Goal: Information Seeking & Learning: Learn about a topic

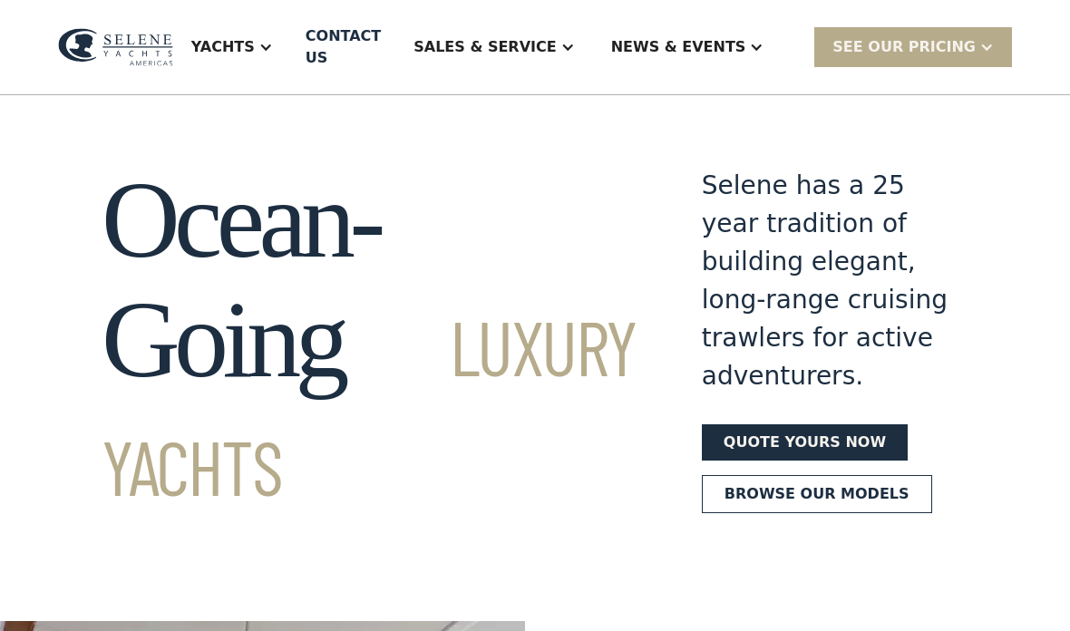
click at [273, 51] on div at bounding box center [265, 47] width 15 height 15
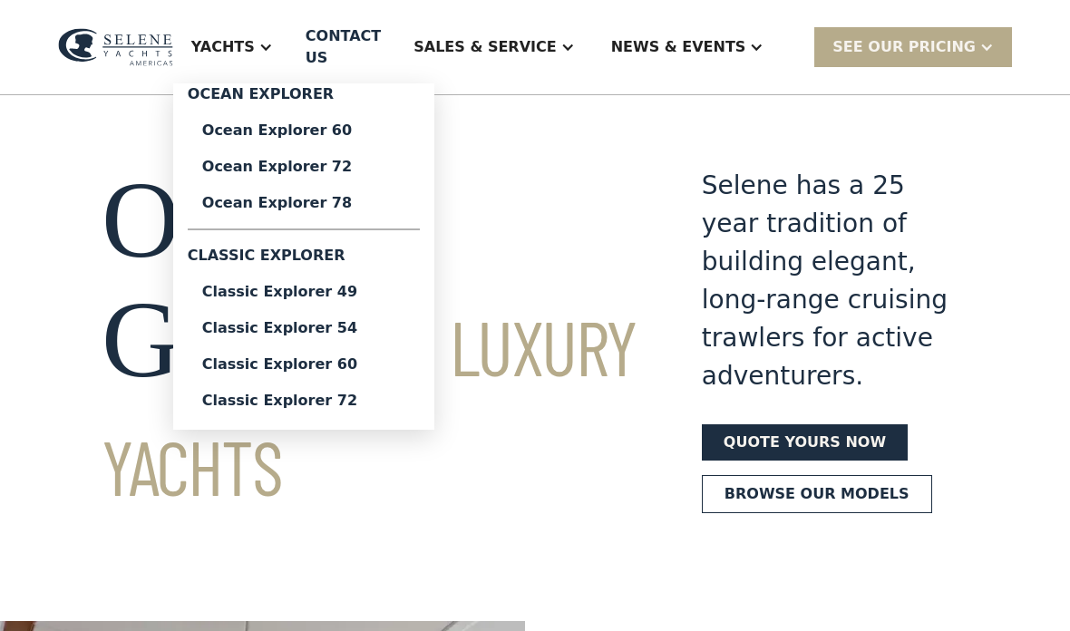
click at [556, 44] on div "Sales & Service" at bounding box center [485, 47] width 142 height 22
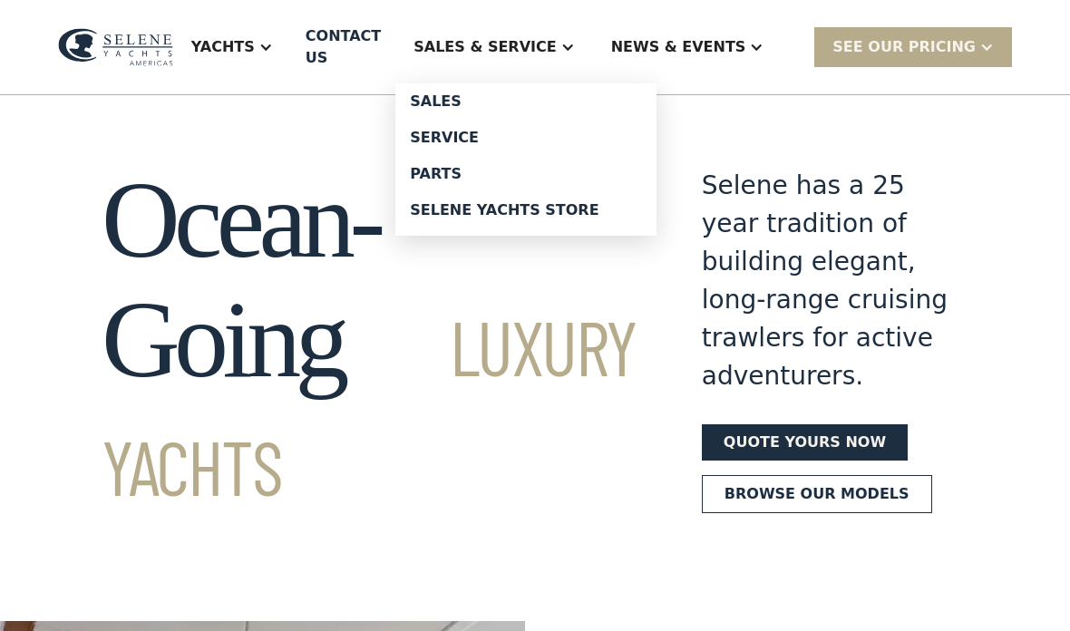
click at [1000, 31] on div "SEE Our Pricing" at bounding box center [913, 46] width 198 height 39
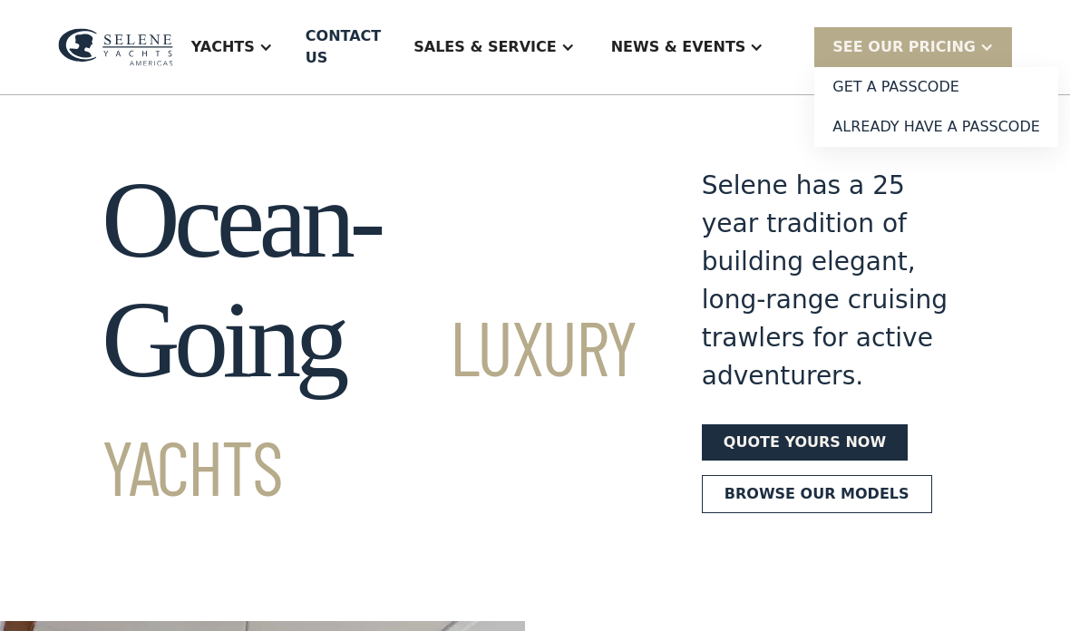
click at [554, 65] on div "Sales & Service" at bounding box center [493, 47] width 197 height 73
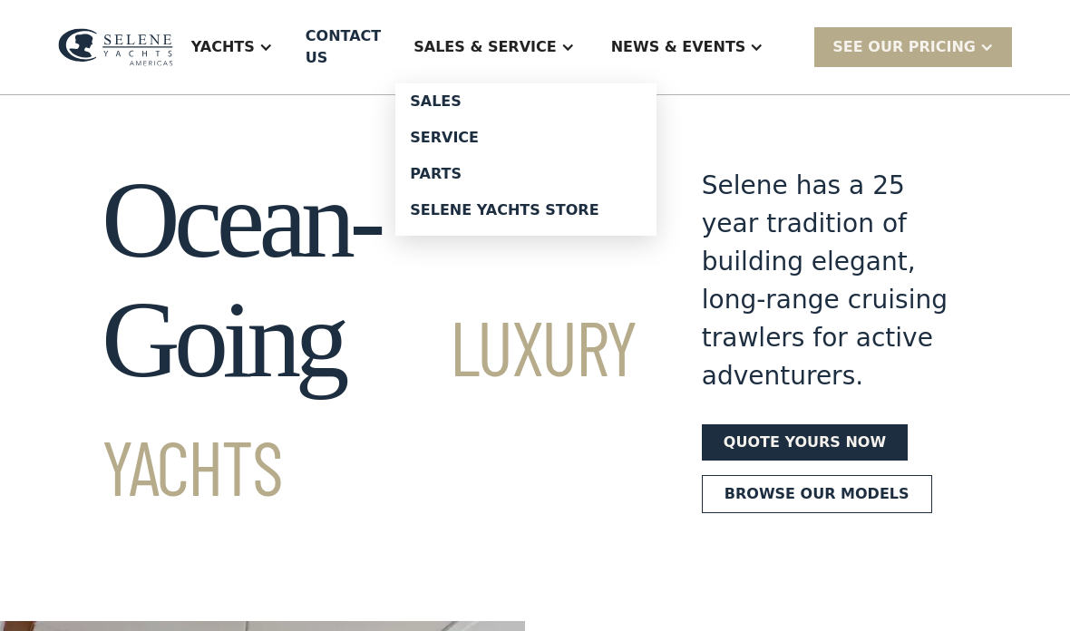
click at [510, 103] on div "Sales" at bounding box center [526, 101] width 232 height 15
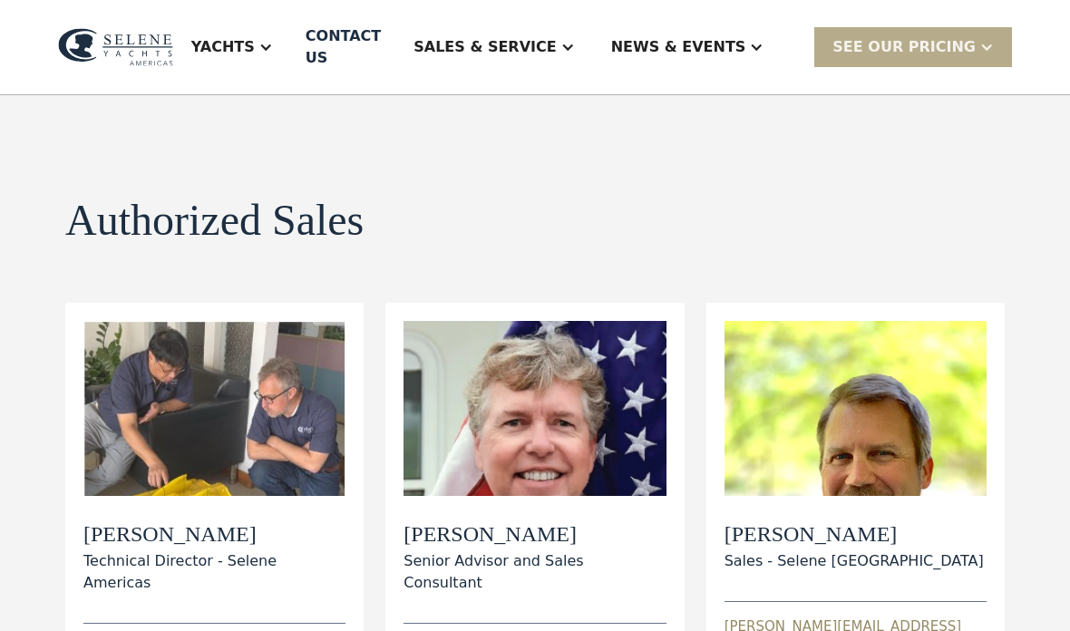
click at [255, 36] on div "Yachts" at bounding box center [222, 47] width 63 height 22
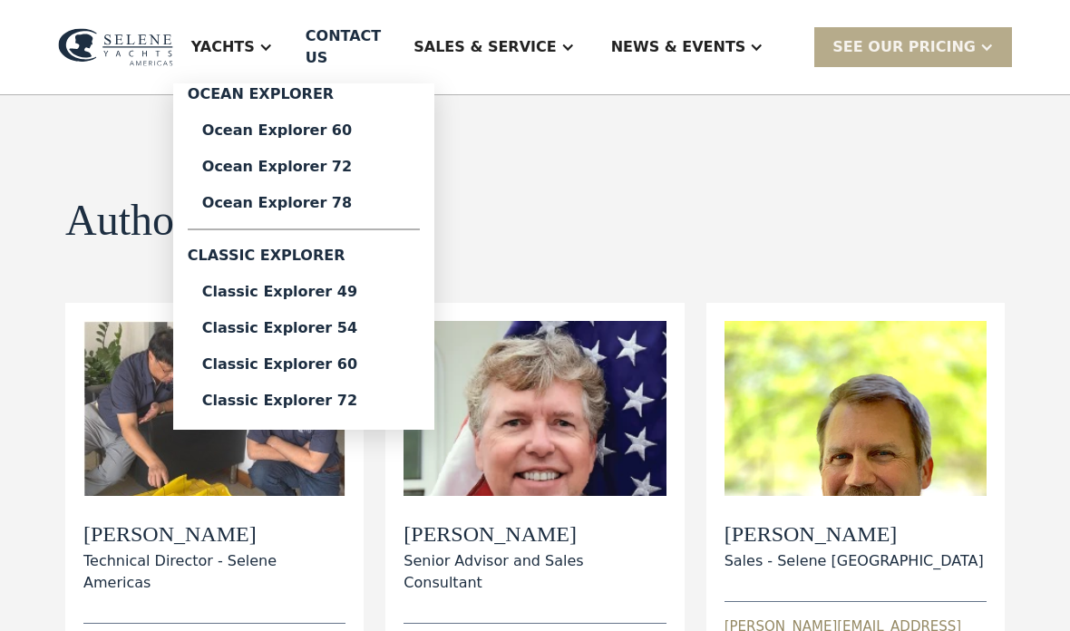
click at [335, 285] on div "Classic Explorer 49" at bounding box center [303, 292] width 203 height 15
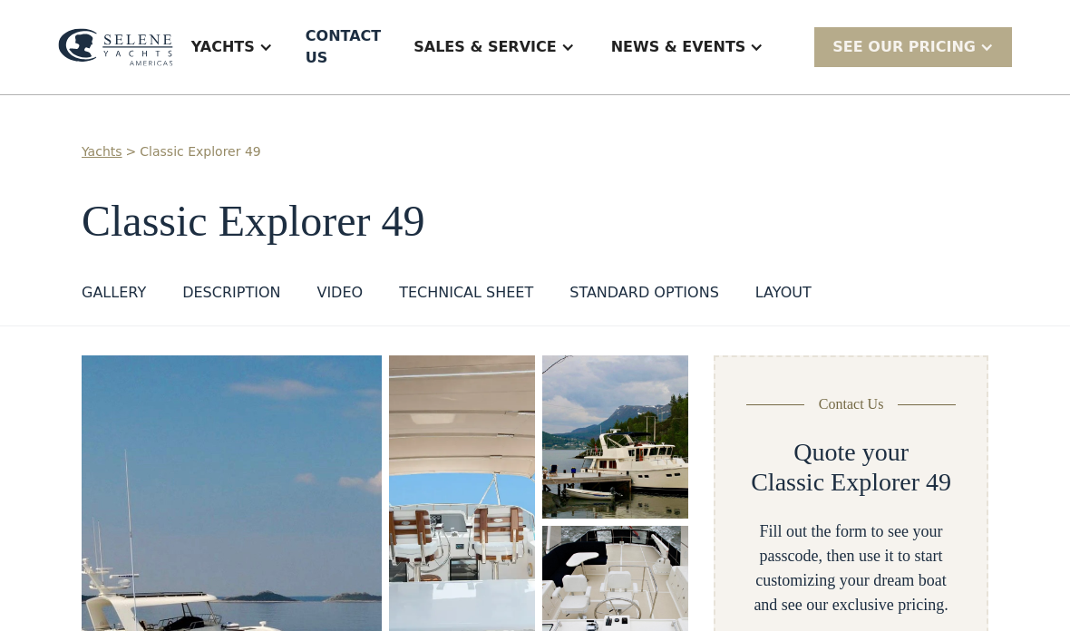
click at [746, 43] on div "News & EVENTS" at bounding box center [678, 47] width 135 height 22
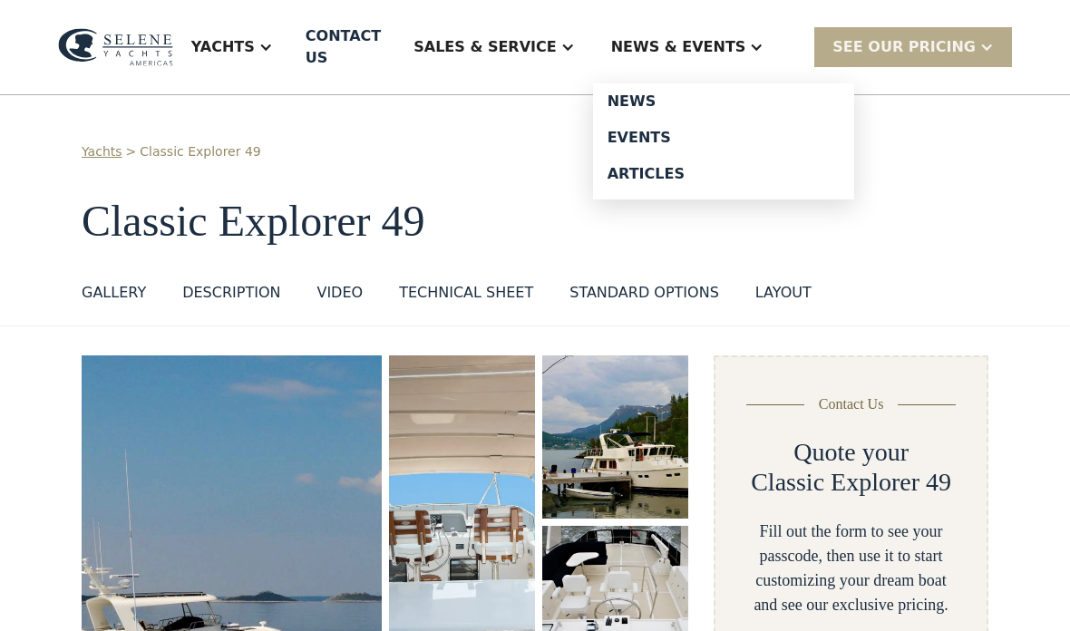
click at [556, 44] on div "Sales & Service" at bounding box center [485, 47] width 142 height 22
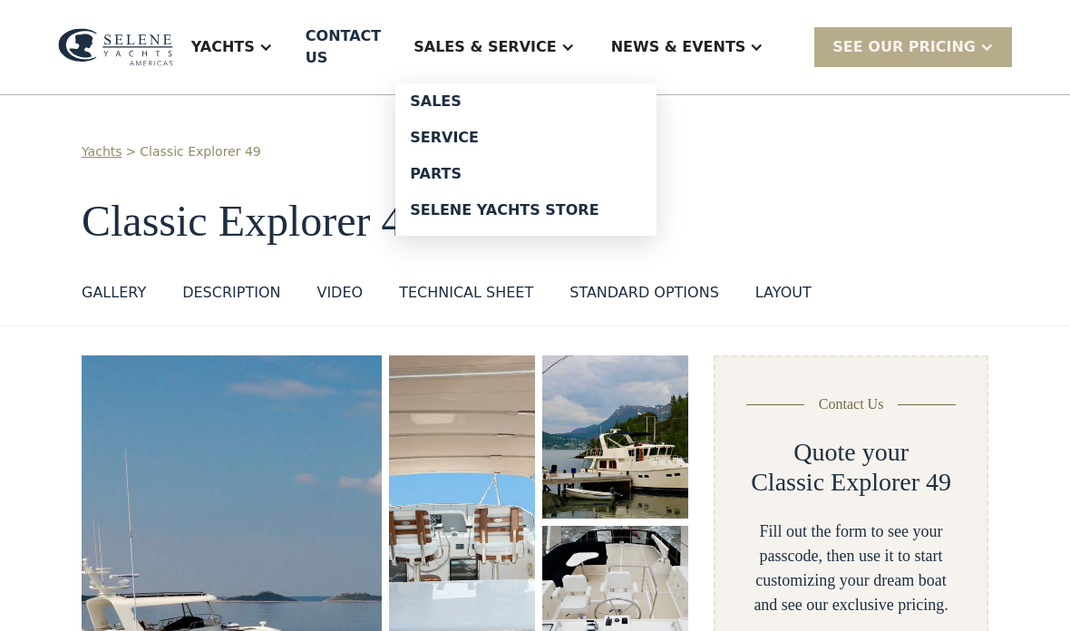
click at [587, 203] on div "Selene Yachts Store" at bounding box center [526, 210] width 232 height 15
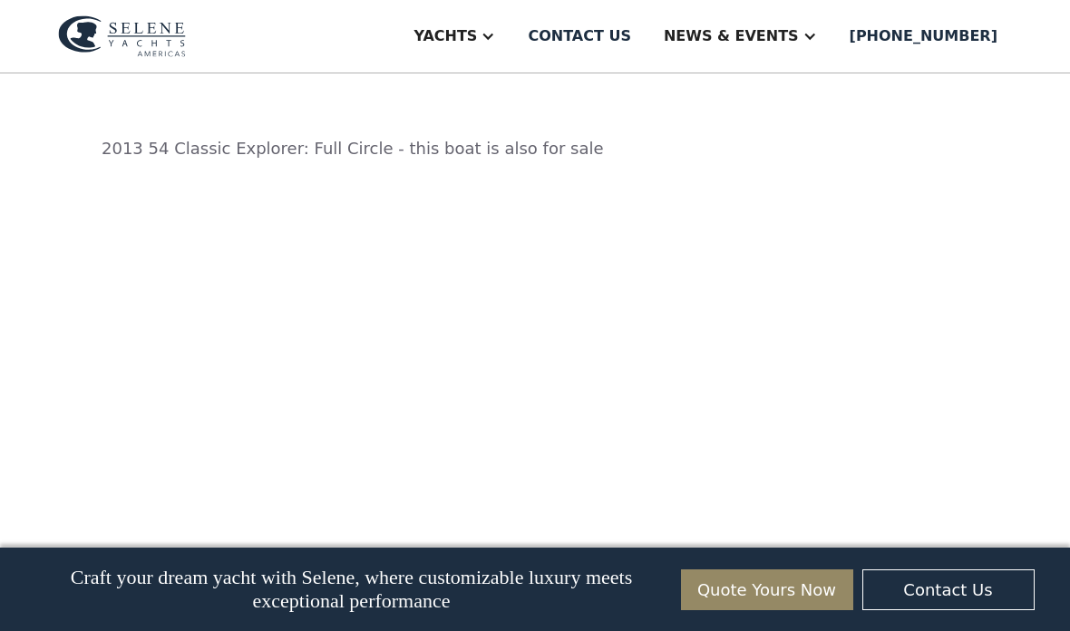
scroll to position [2177, 0]
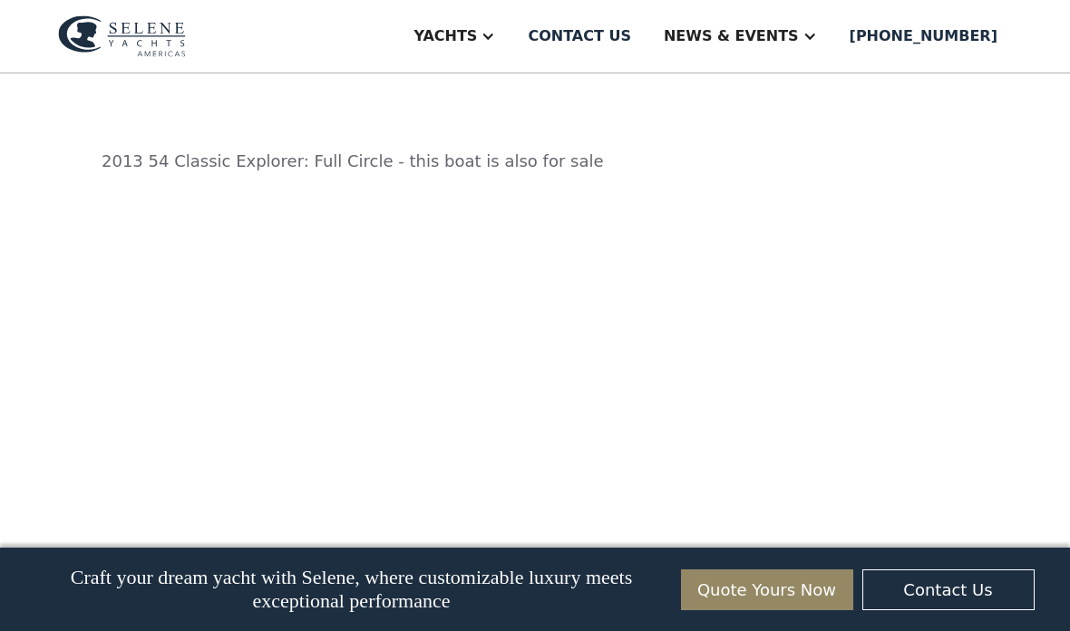
click at [477, 33] on div "Yachts" at bounding box center [445, 36] width 63 height 22
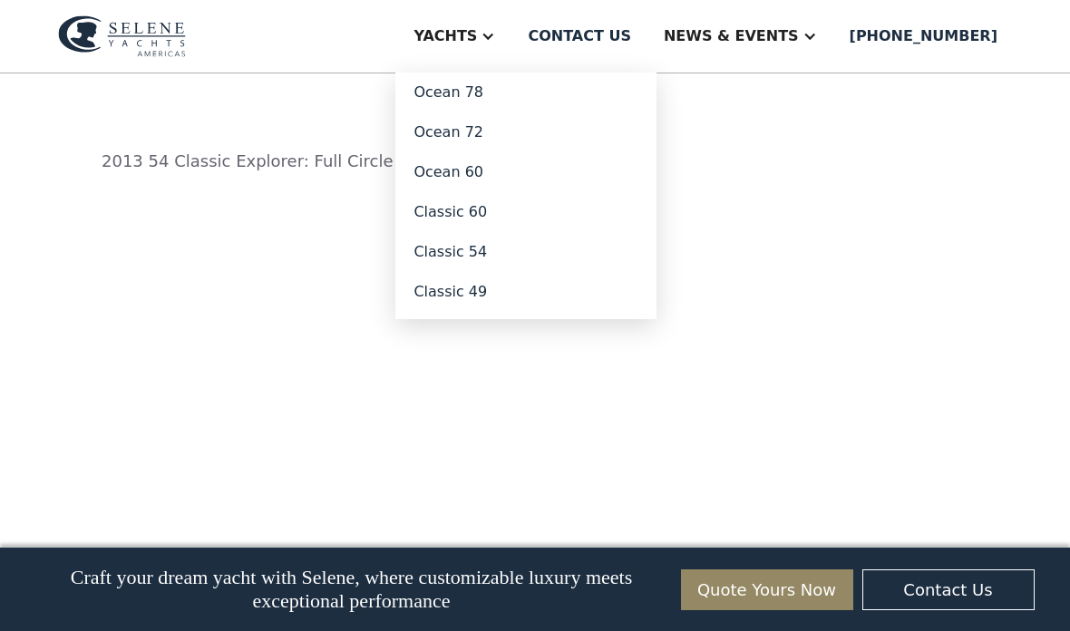
click at [532, 211] on link "Classic 60" at bounding box center [525, 212] width 261 height 40
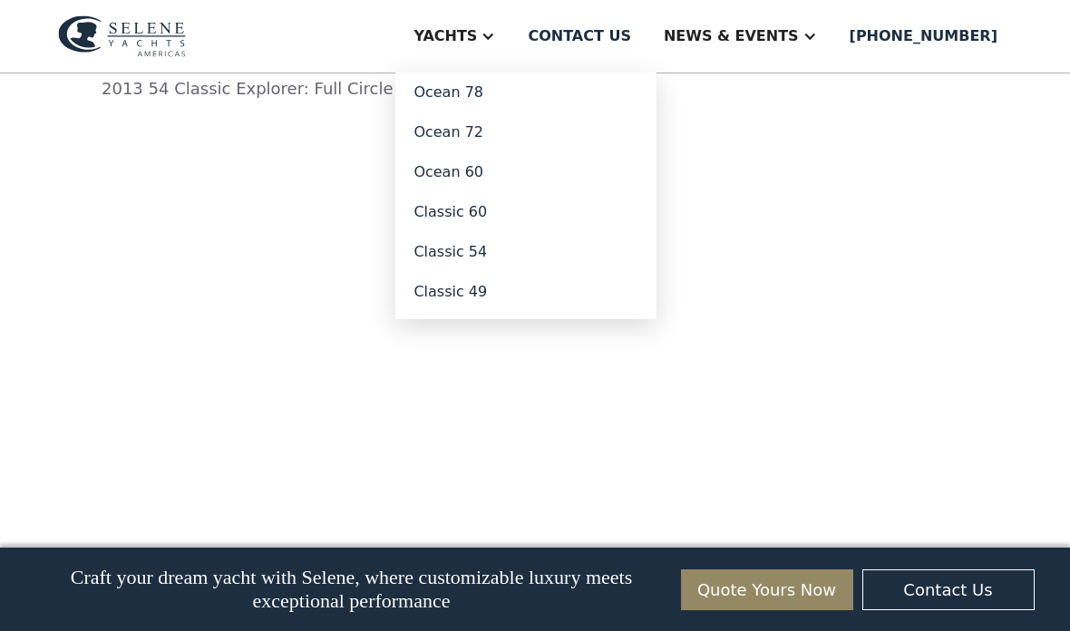
click at [532, 171] on link "Ocean 60" at bounding box center [525, 172] width 261 height 40
click at [523, 212] on link "Classic 60" at bounding box center [525, 212] width 261 height 40
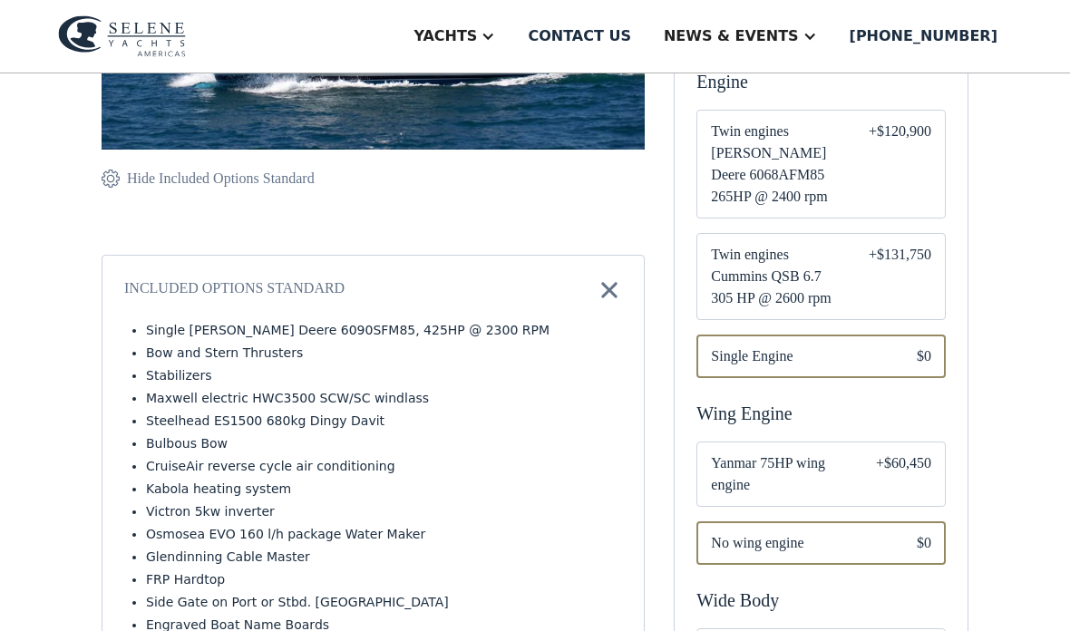
scroll to position [466, 0]
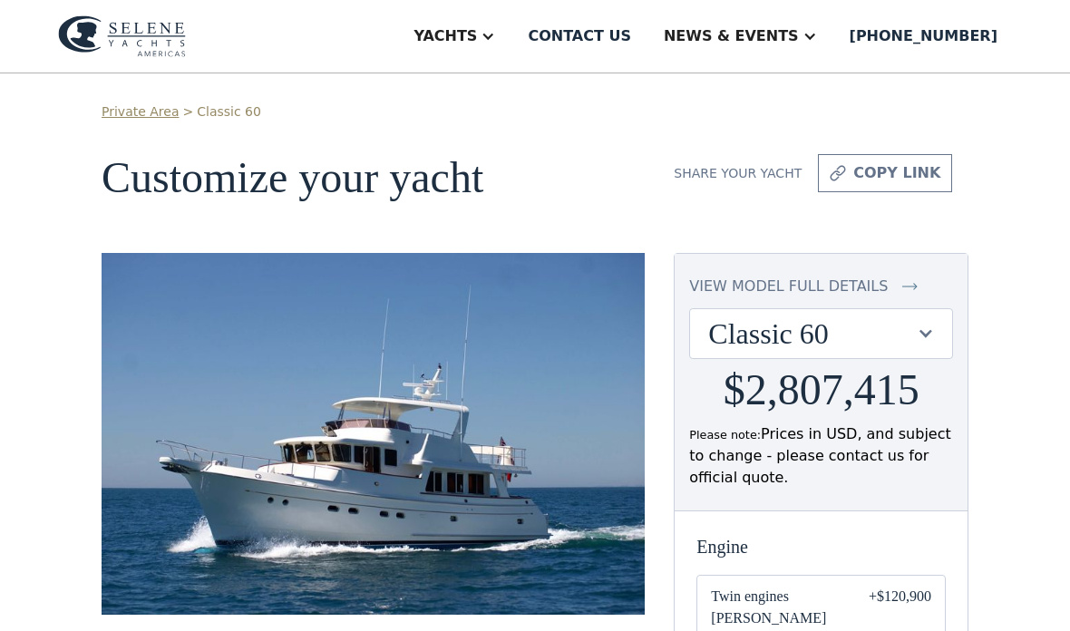
scroll to position [1, 0]
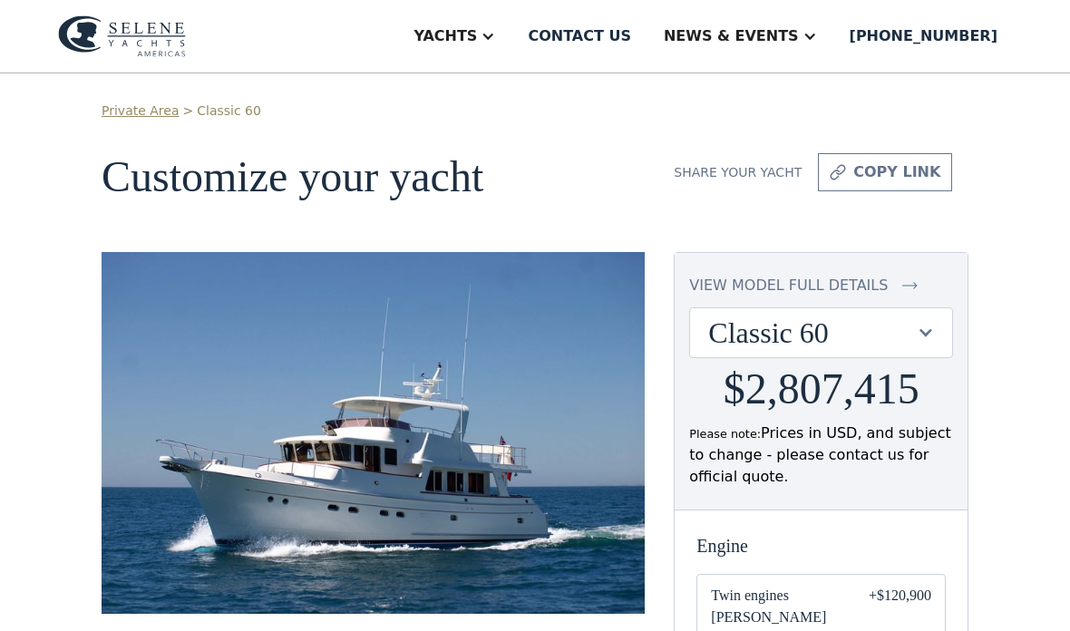
click at [931, 333] on div at bounding box center [925, 332] width 17 height 17
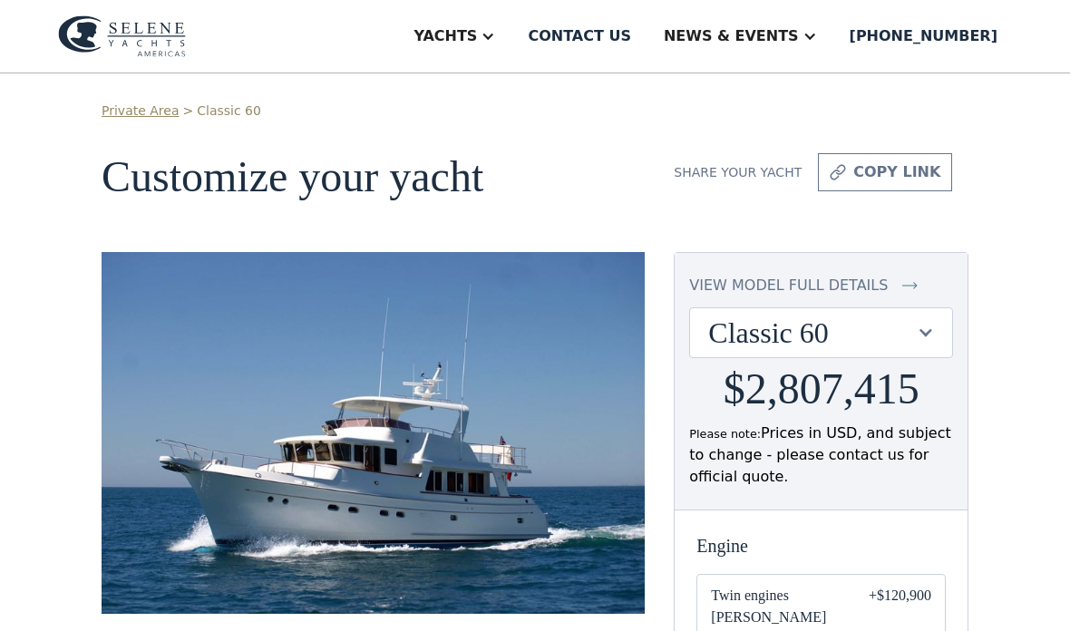
click at [868, 276] on div "view model full details" at bounding box center [788, 286] width 199 height 22
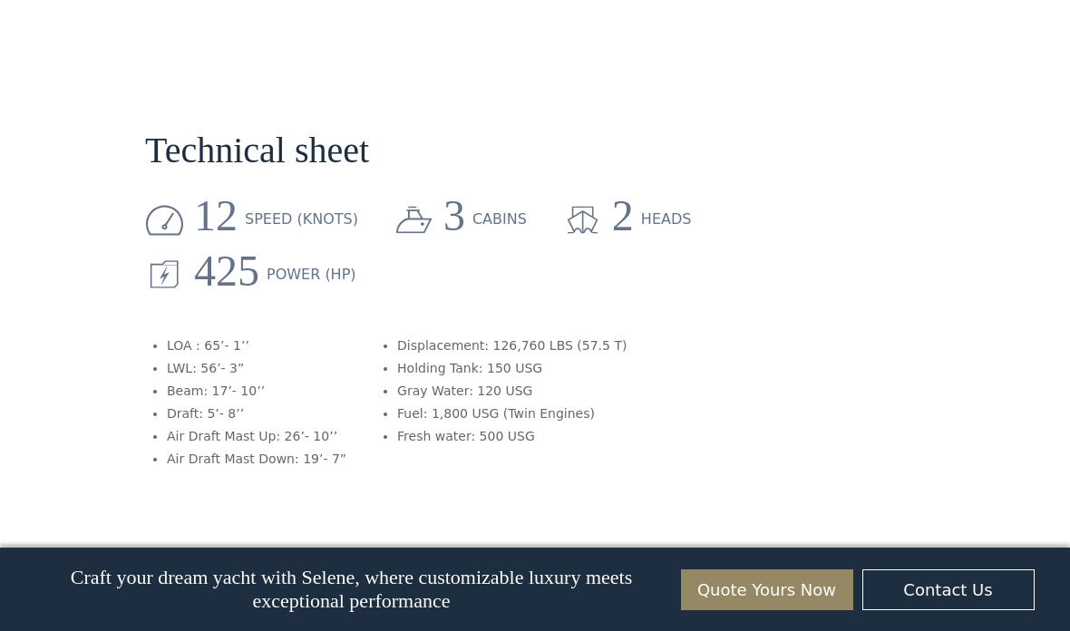
scroll to position [2266, 0]
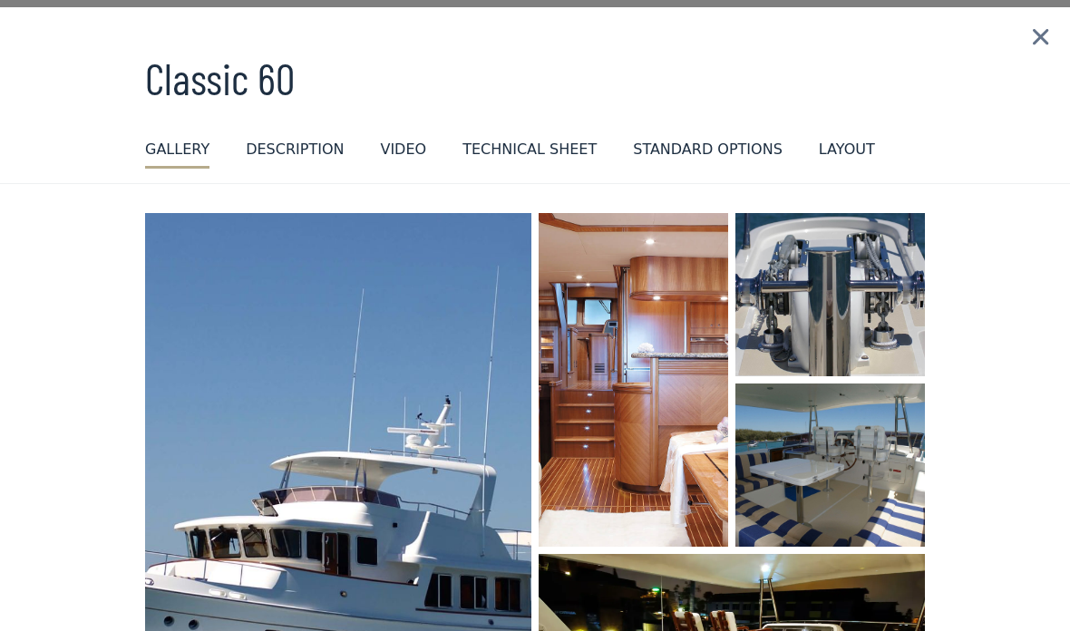
scroll to position [0, 0]
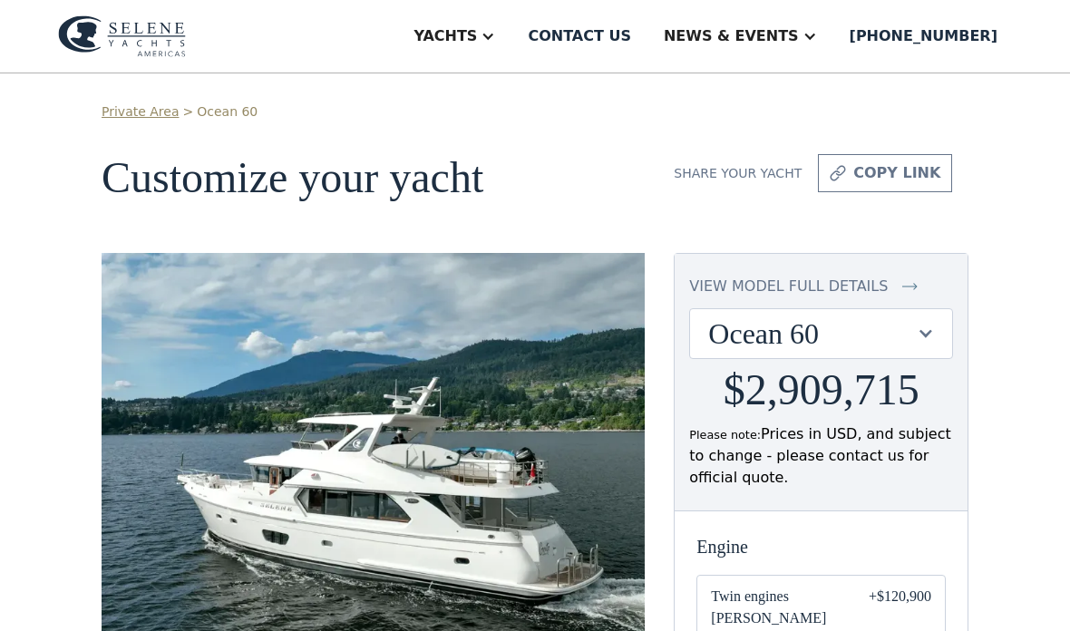
click at [825, 282] on div "view model full details" at bounding box center [788, 287] width 199 height 22
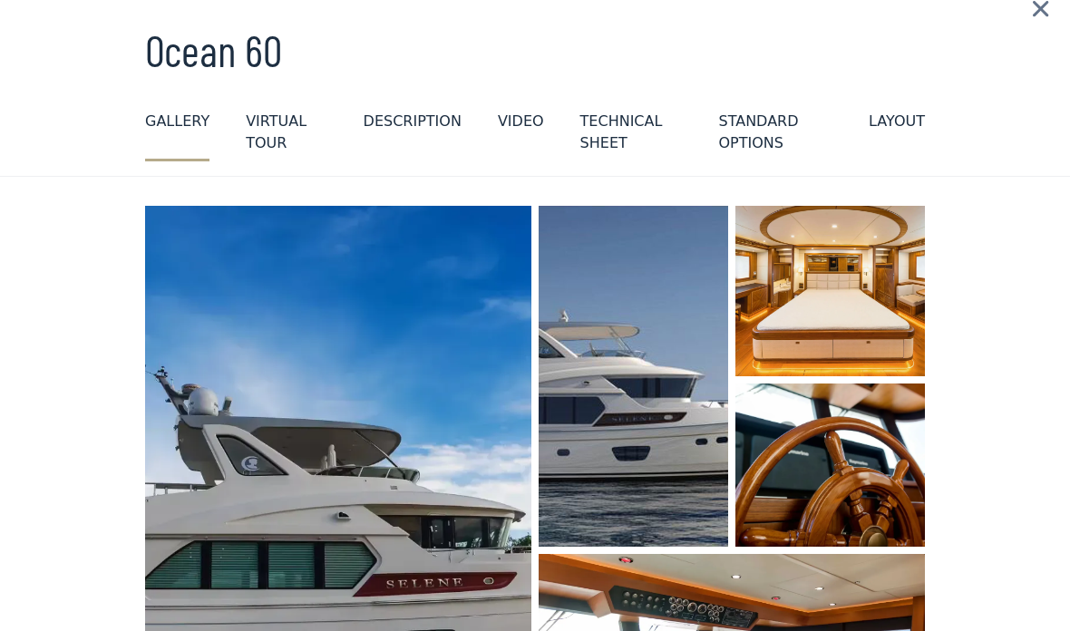
click at [608, 119] on div "Technical sheet" at bounding box center [631, 134] width 102 height 44
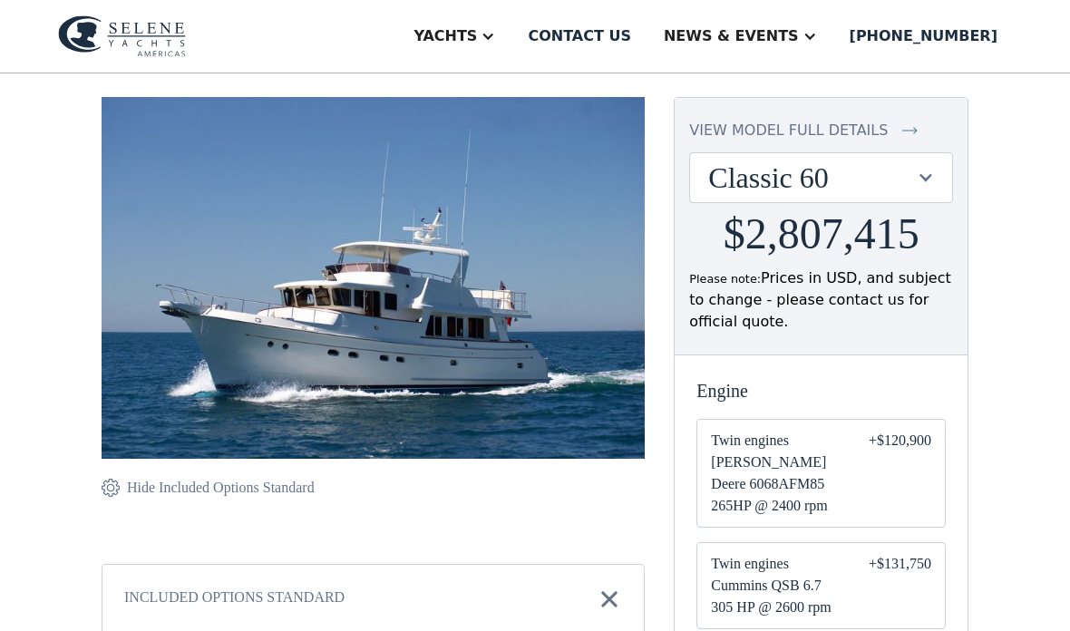
scroll to position [192, 0]
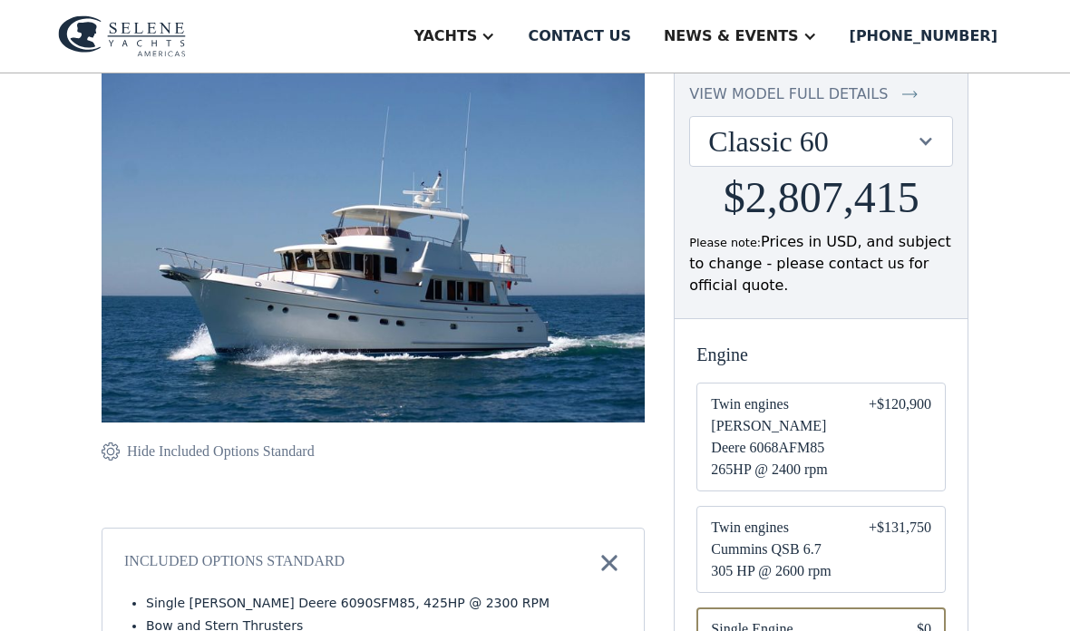
click at [931, 138] on div at bounding box center [925, 140] width 17 height 17
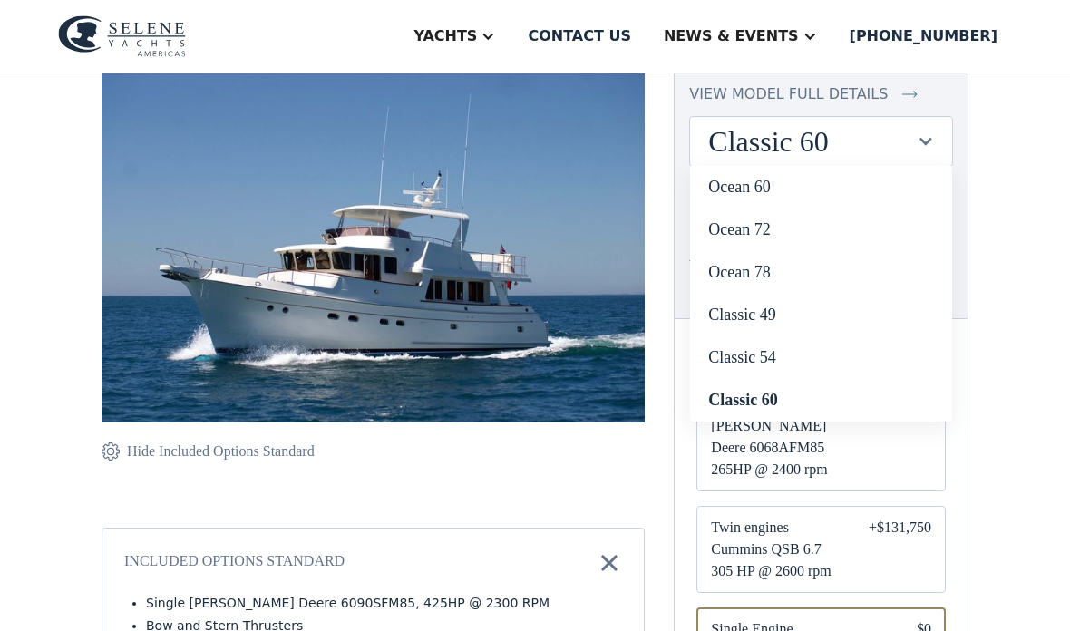
click at [784, 274] on link "Ocean 78" at bounding box center [821, 272] width 262 height 43
click at [775, 180] on link "Ocean 60" at bounding box center [821, 187] width 262 height 43
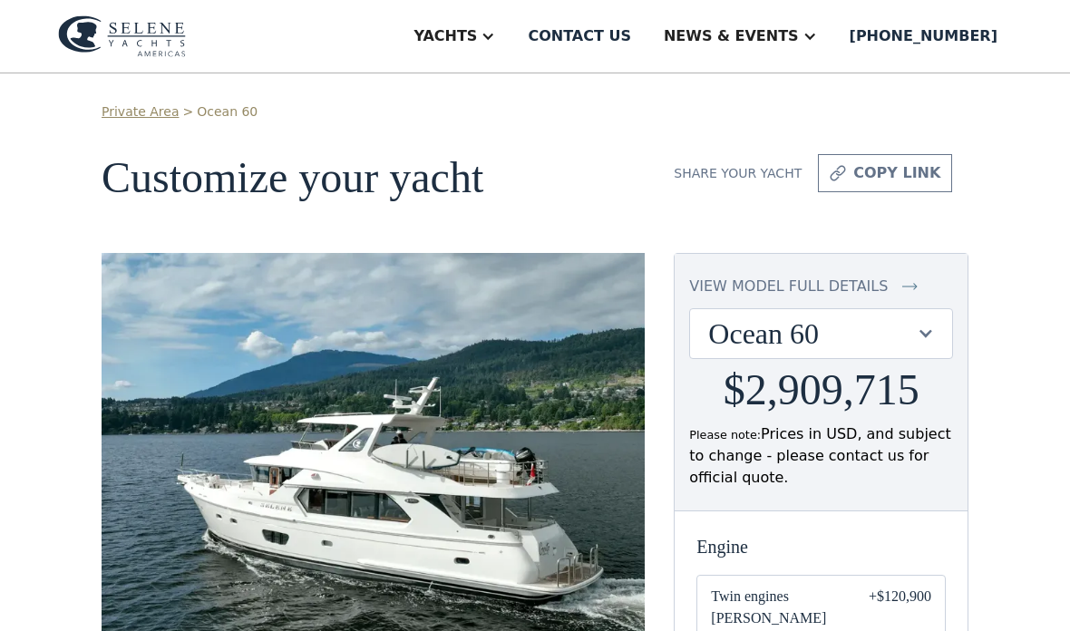
click at [428, 514] on img at bounding box center [373, 448] width 543 height 391
click at [826, 288] on div "view model full details" at bounding box center [788, 287] width 199 height 22
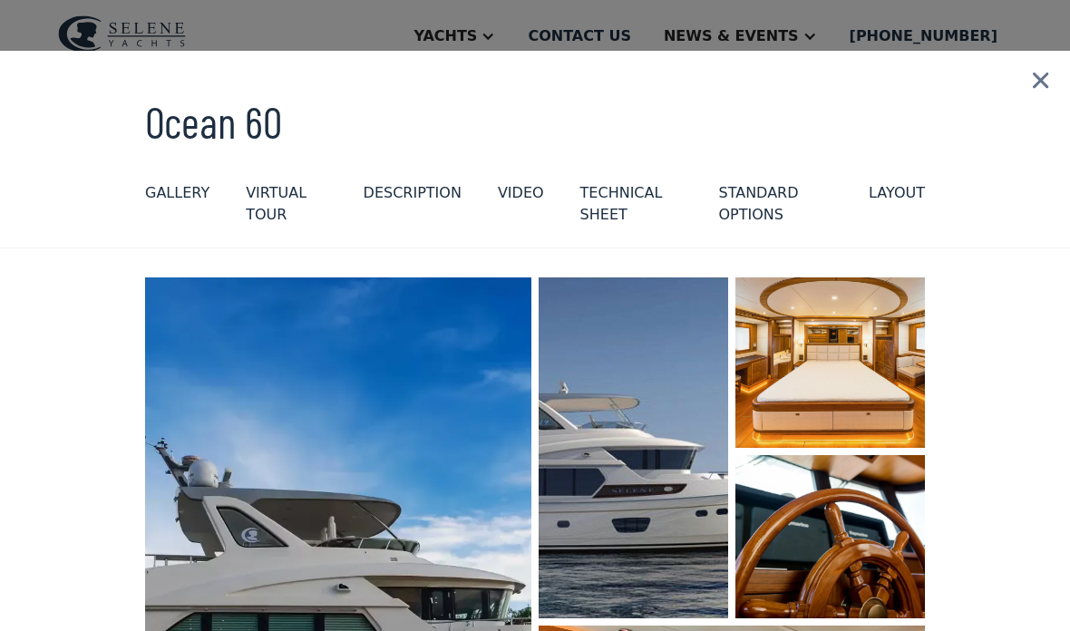
click at [1028, 80] on img at bounding box center [1040, 81] width 59 height 60
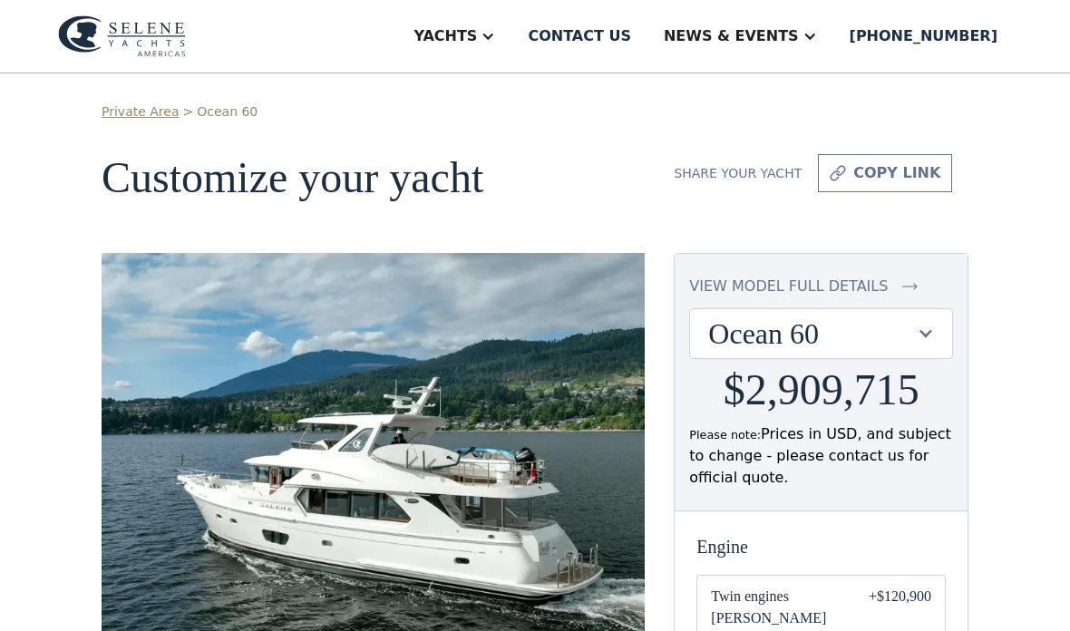
click at [924, 333] on div at bounding box center [925, 333] width 17 height 17
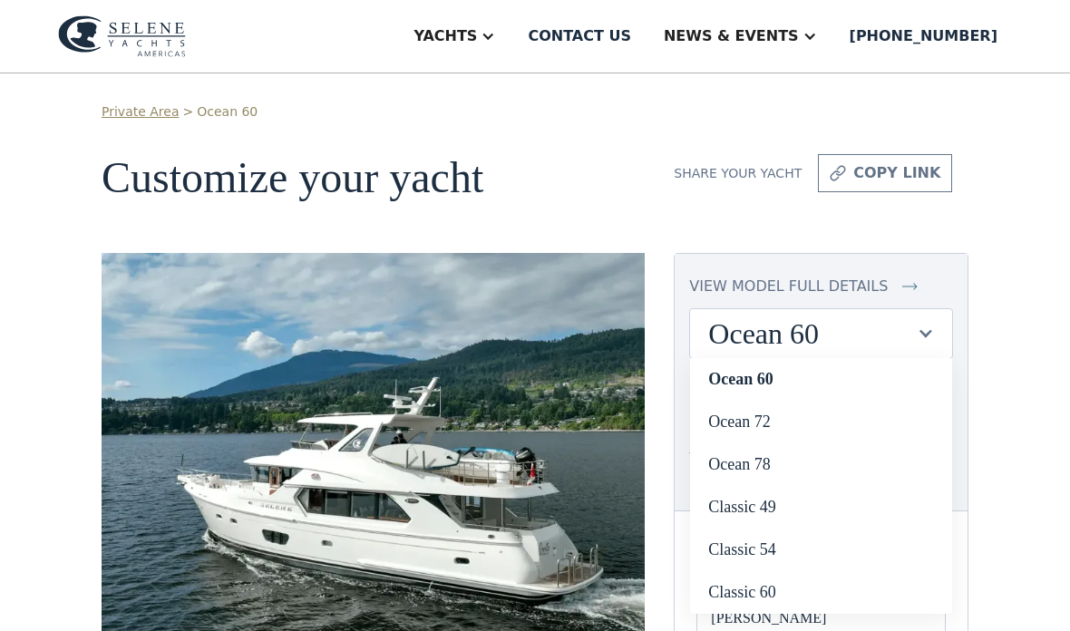
click at [789, 586] on link "Classic 60" at bounding box center [821, 592] width 262 height 43
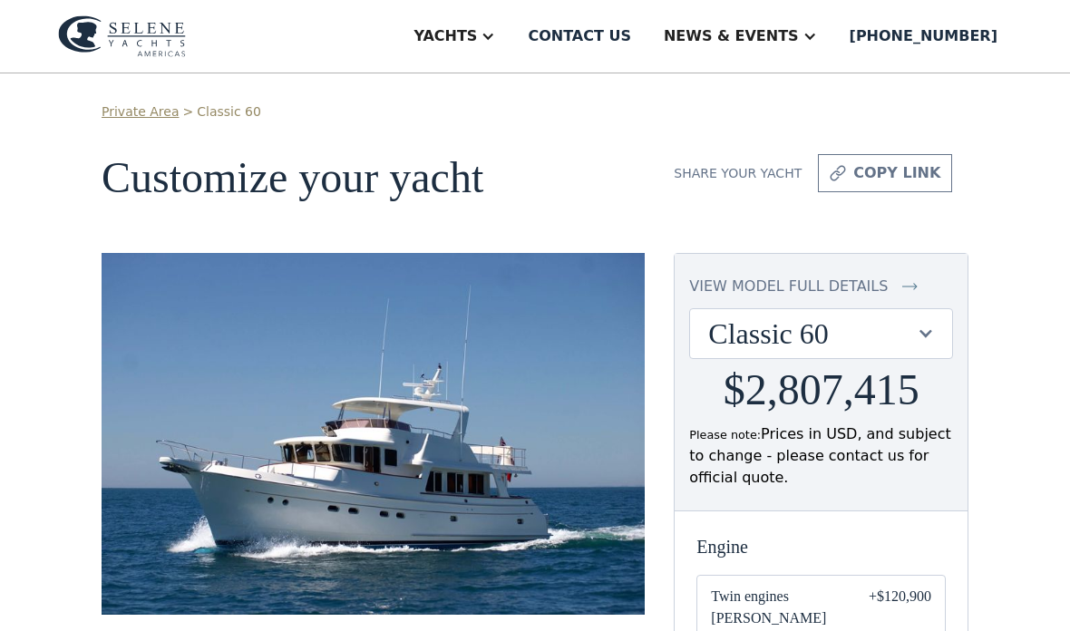
click at [816, 283] on div "view model full details" at bounding box center [788, 287] width 199 height 22
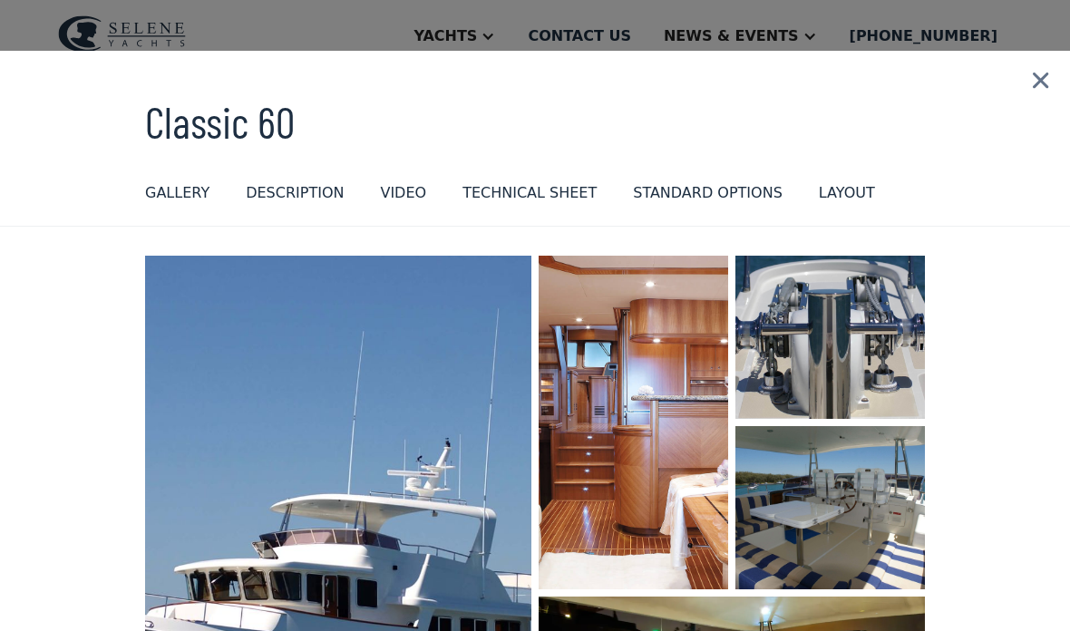
click at [318, 200] on div "DESCRIPTION" at bounding box center [295, 193] width 98 height 22
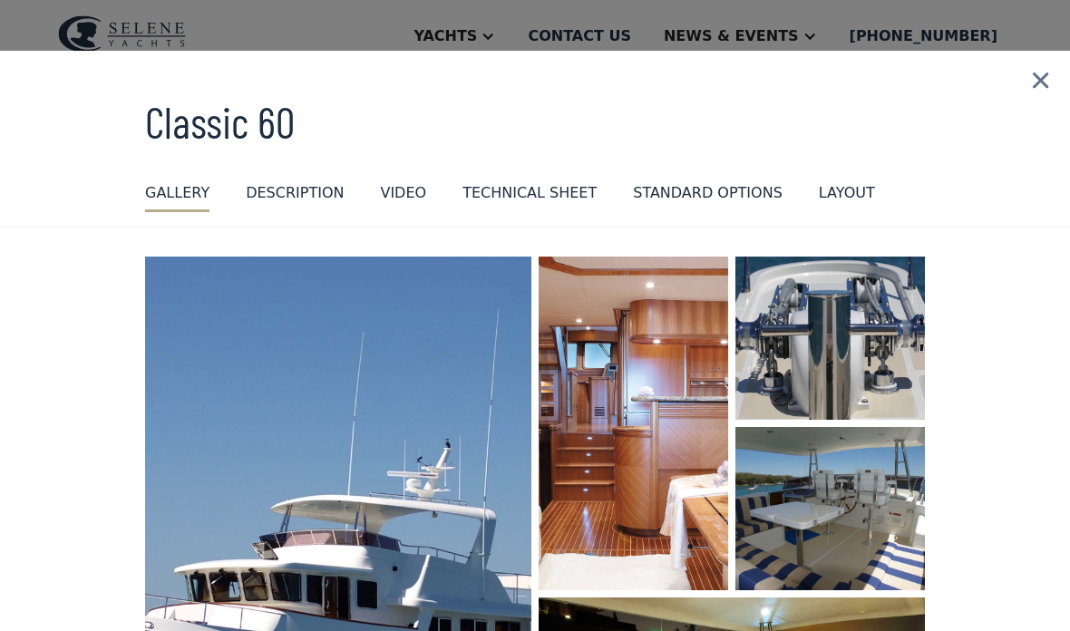
click at [411, 182] on div "VIDEO" at bounding box center [403, 193] width 46 height 22
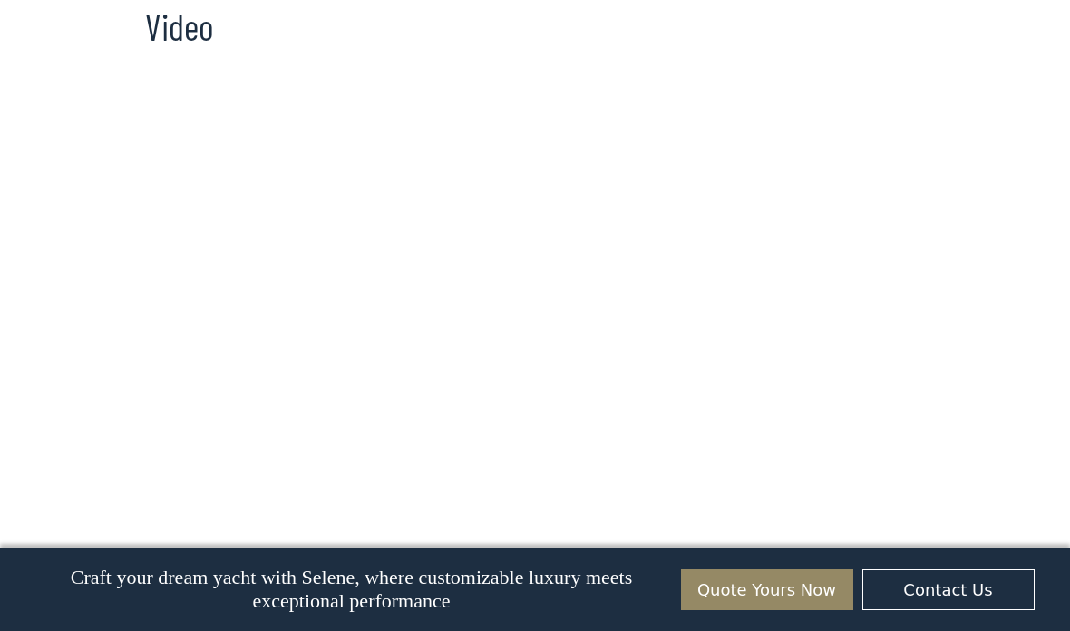
scroll to position [93, 0]
